Goal: Task Accomplishment & Management: Manage account settings

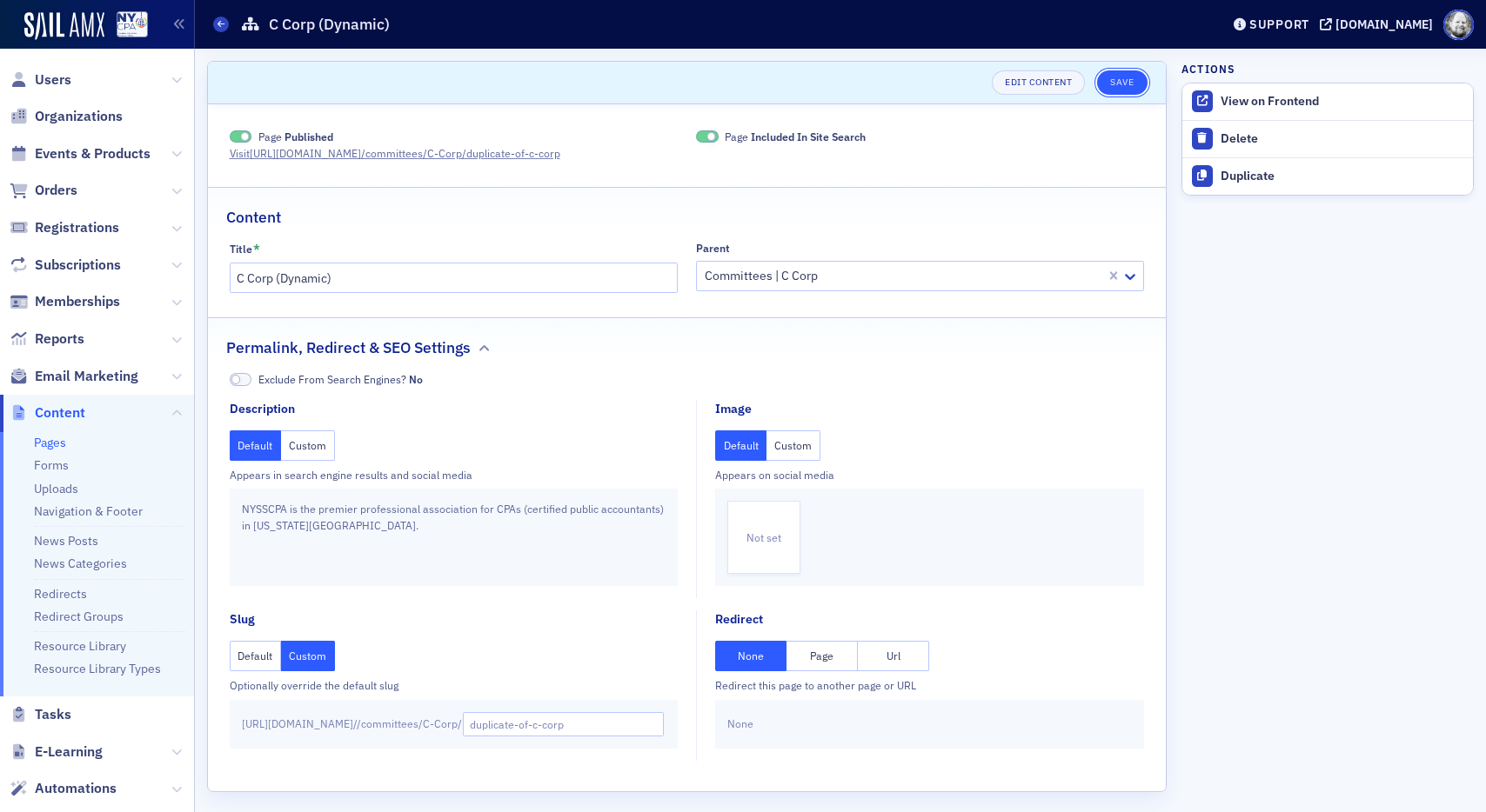
click at [1119, 78] on button "Save" at bounding box center [1122, 82] width 50 height 25
click at [1116, 78] on button "Save" at bounding box center [1122, 82] width 50 height 25
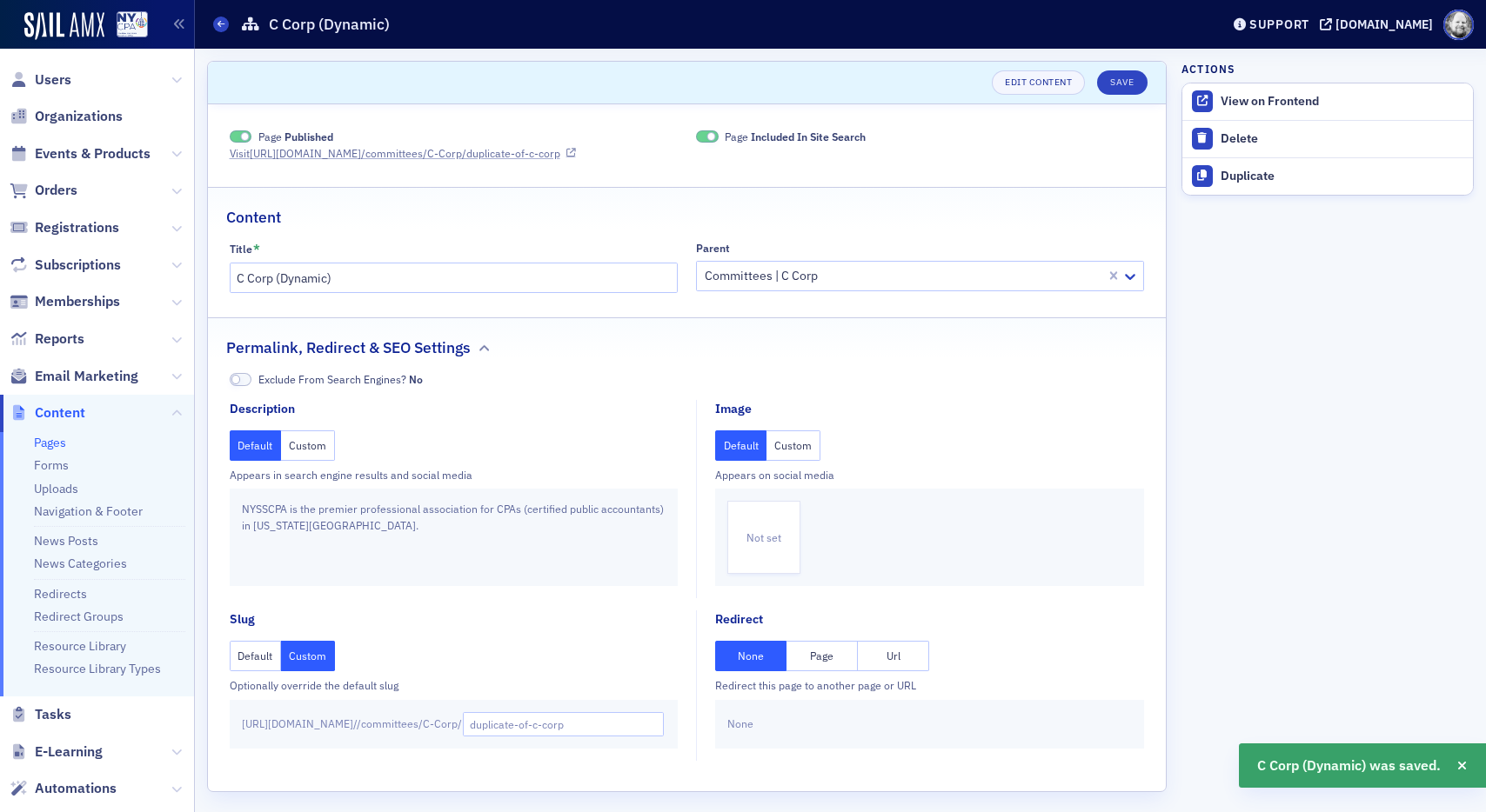
click at [349, 151] on link "Visit [URL][DOMAIN_NAME] /committees/C-Corp/duplicate-of-c-corp" at bounding box center [403, 152] width 347 height 16
